Goal: Information Seeking & Learning: Learn about a topic

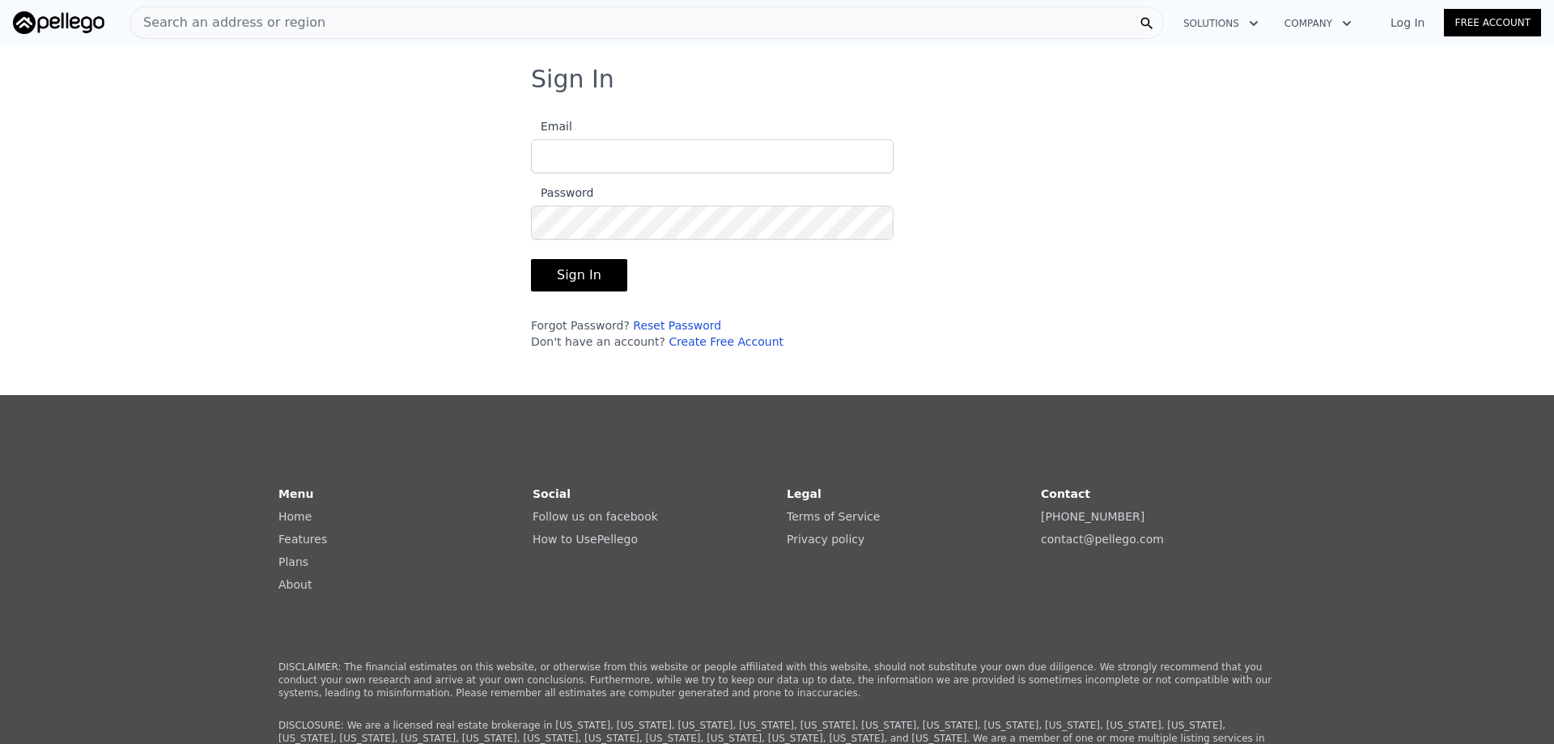
type input "[EMAIL_ADDRESS][DOMAIN_NAME]"
click at [580, 272] on button "Sign In" at bounding box center [579, 275] width 96 height 32
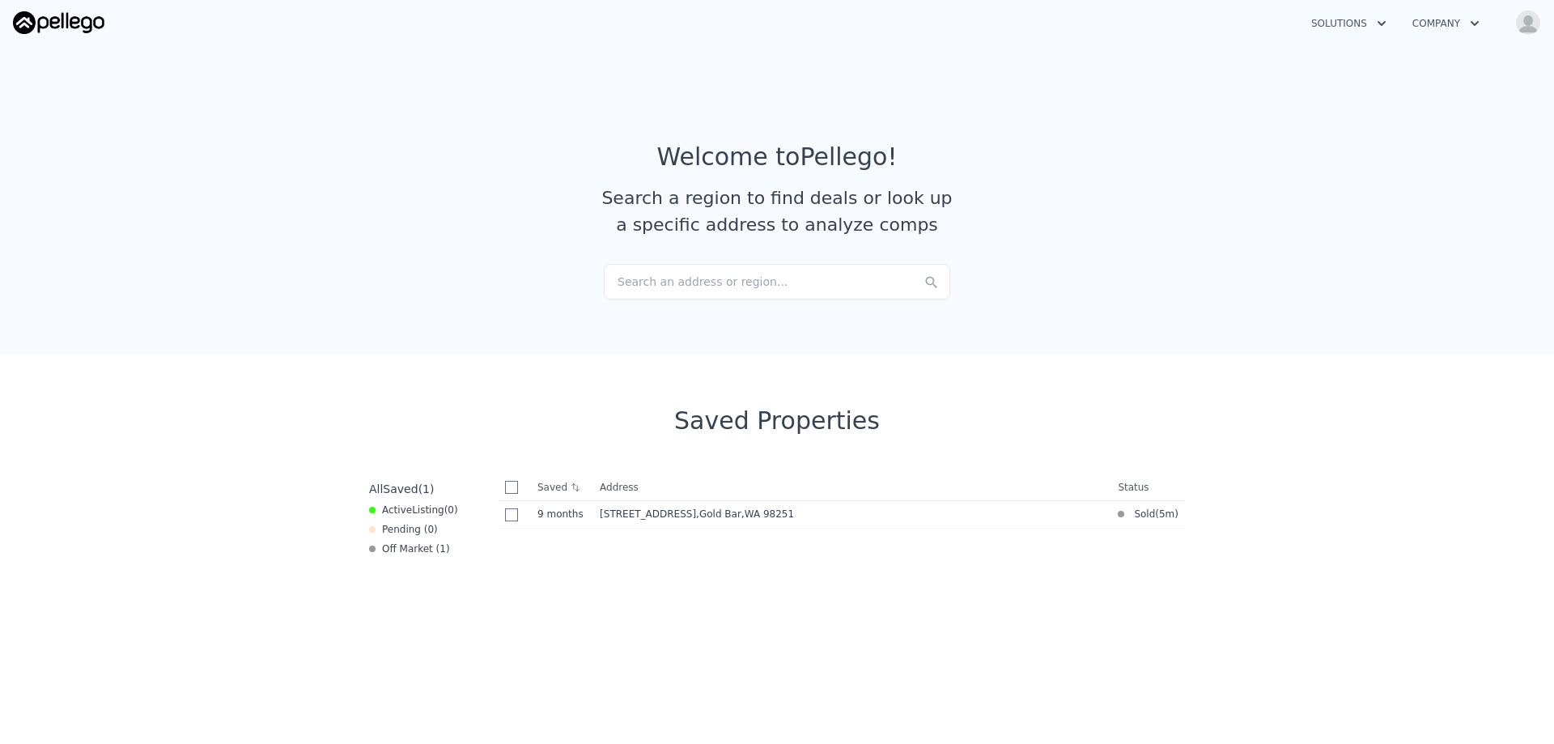
click at [686, 287] on div "Search an address or region..." at bounding box center [777, 282] width 347 height 36
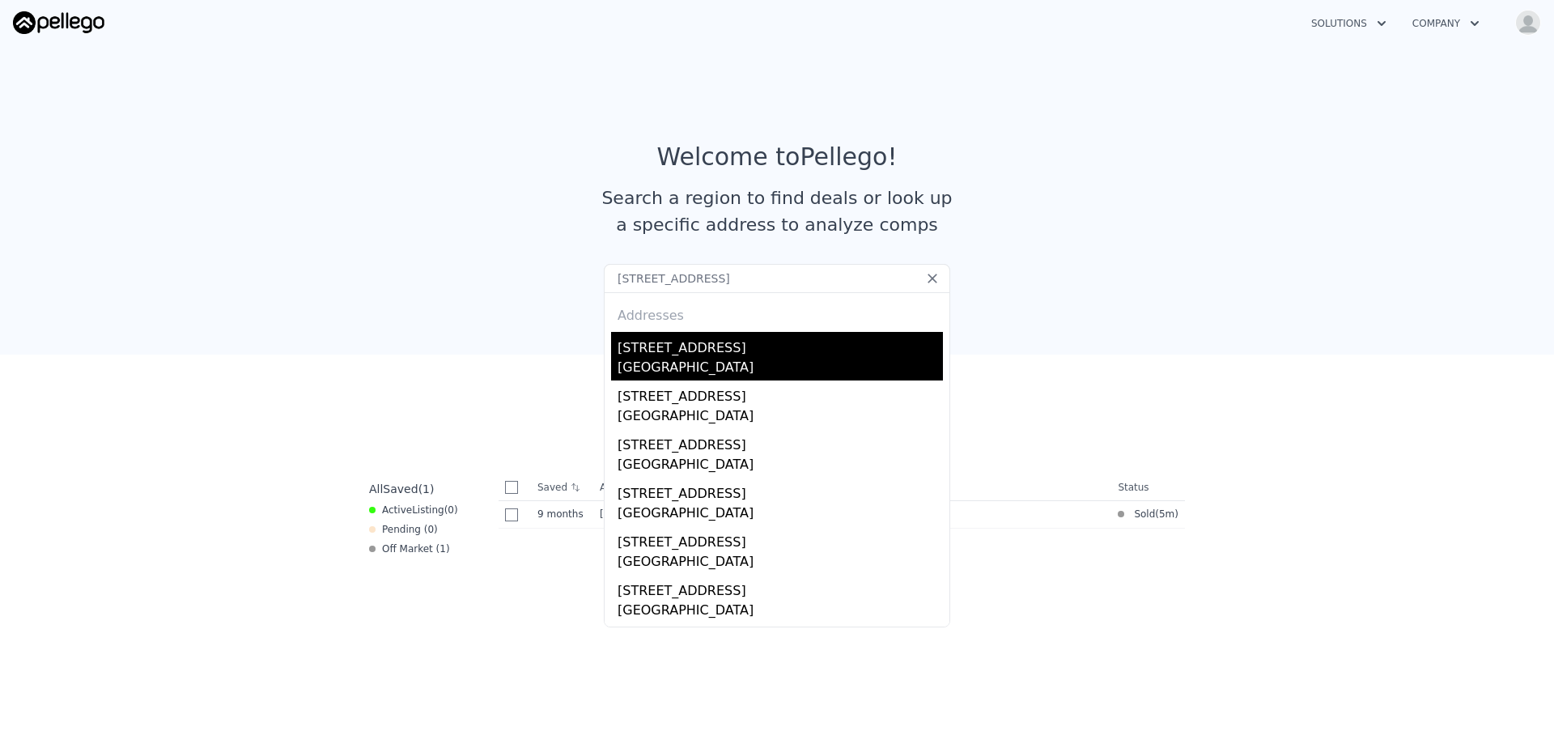
type input "[STREET_ADDRESS]"
click at [719, 359] on div "[GEOGRAPHIC_DATA]" at bounding box center [780, 369] width 325 height 23
